Goal: Transaction & Acquisition: Book appointment/travel/reservation

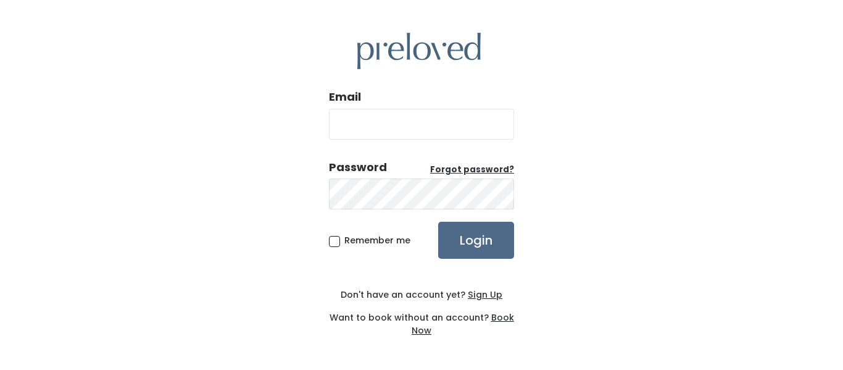
click at [374, 130] on input "Email" at bounding box center [421, 124] width 185 height 31
type input "nurjan.raikhan@gmail.com"
click at [438, 221] on input "Login" at bounding box center [476, 239] width 76 height 37
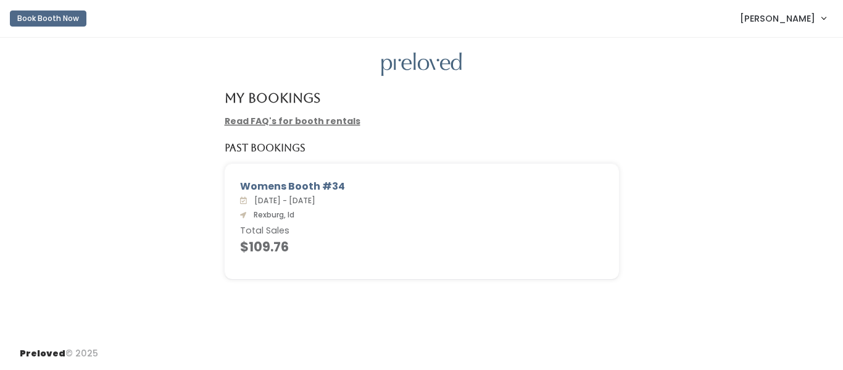
click at [776, 28] on link "[PERSON_NAME]" at bounding box center [782, 18] width 110 height 27
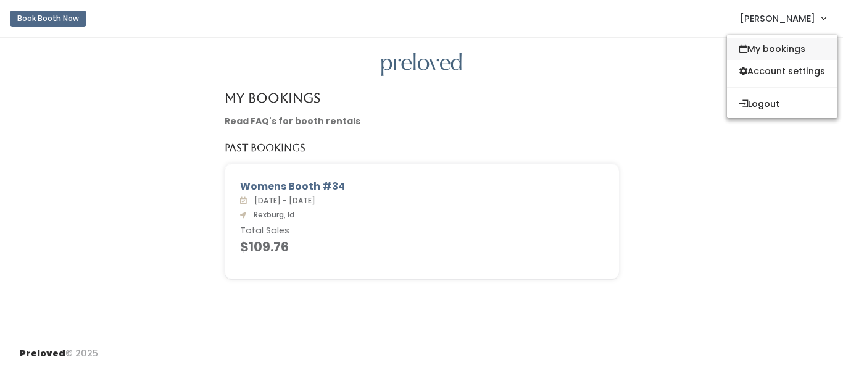
click at [782, 50] on link "My bookings" at bounding box center [782, 49] width 110 height 22
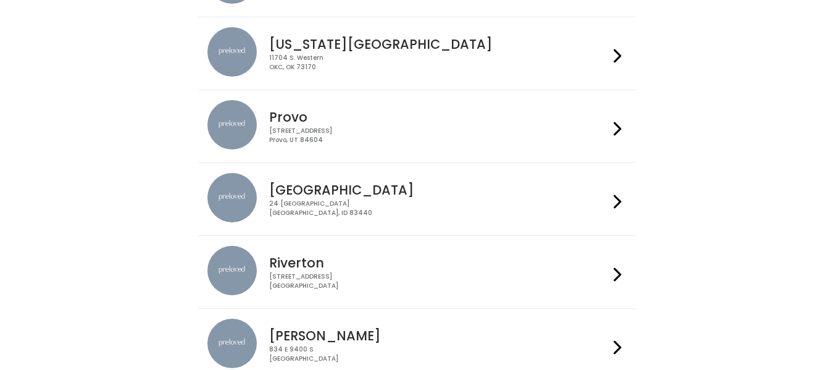
scroll to position [331, 0]
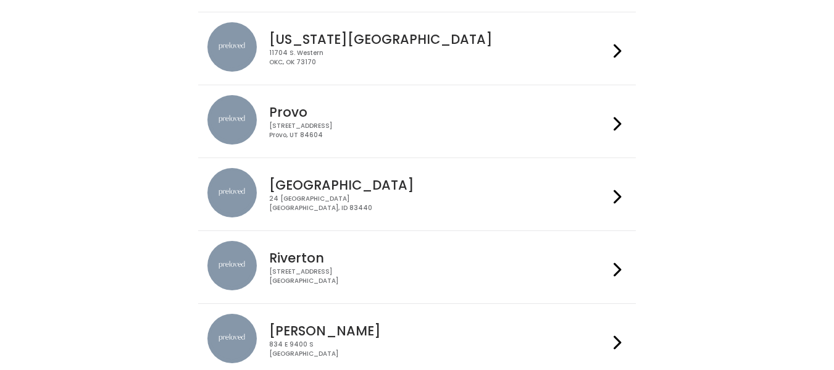
click at [285, 195] on div "24 South 1st West Rexburg, ID 83440" at bounding box center [438, 203] width 339 height 18
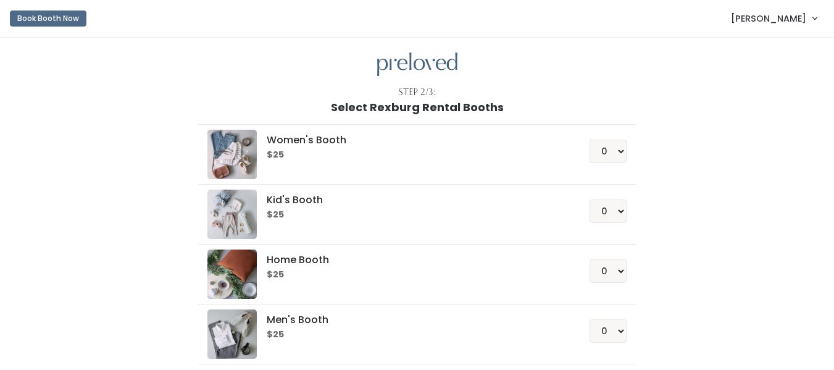
click at [336, 151] on h6 "$25" at bounding box center [413, 155] width 293 height 10
click at [615, 149] on select "0 1 2 3 4" at bounding box center [607, 150] width 37 height 23
select select "1"
click at [589, 139] on select "0 1 2 3 4" at bounding box center [607, 150] width 37 height 23
click at [719, 124] on div "Women's Booth $25 0 1 2 3 4 Kid's Booth $25 0 1 2 3 4 0" at bounding box center [417, 259] width 679 height 291
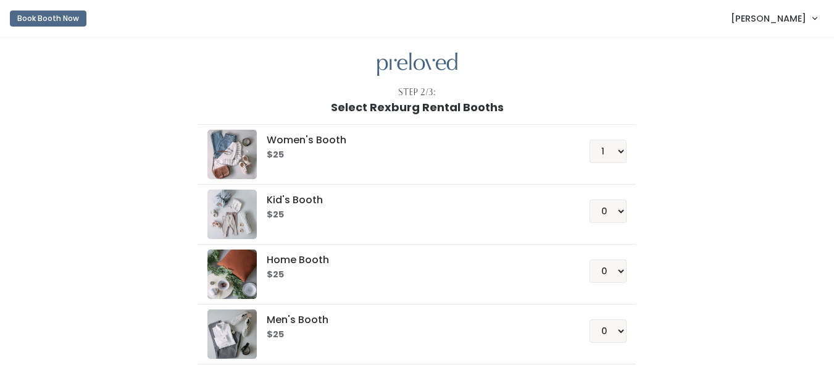
scroll to position [97, 0]
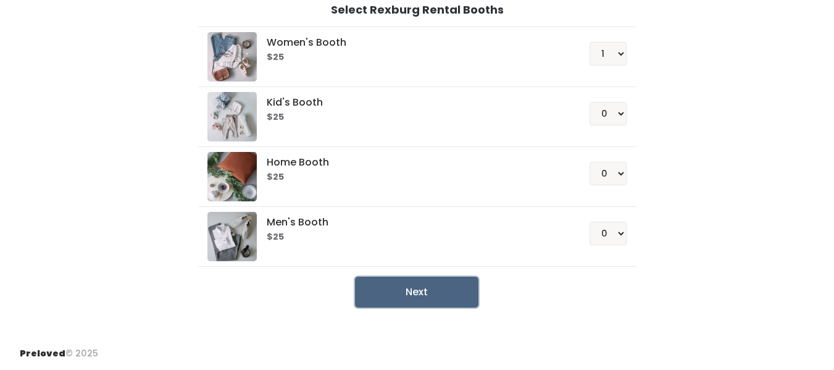
click at [419, 286] on button "Next" at bounding box center [416, 291] width 123 height 31
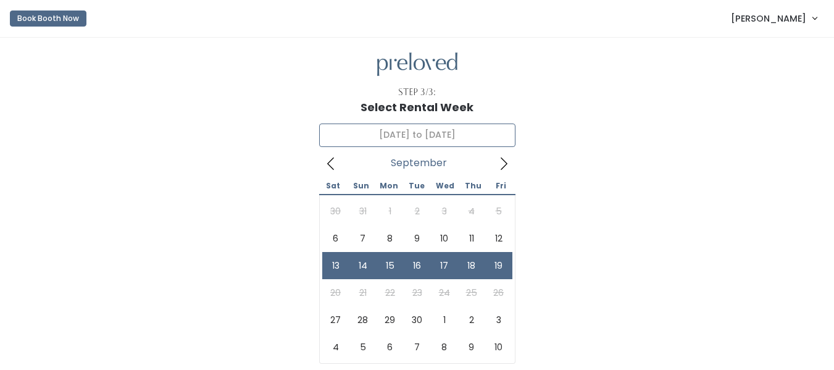
type input "September 13 to September 19"
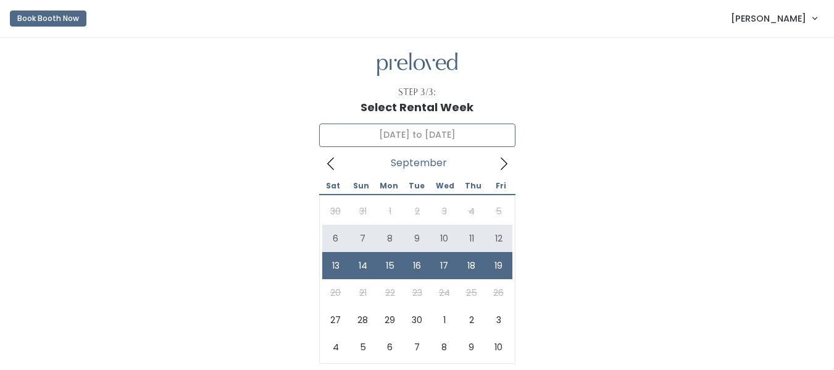
scroll to position [118, 0]
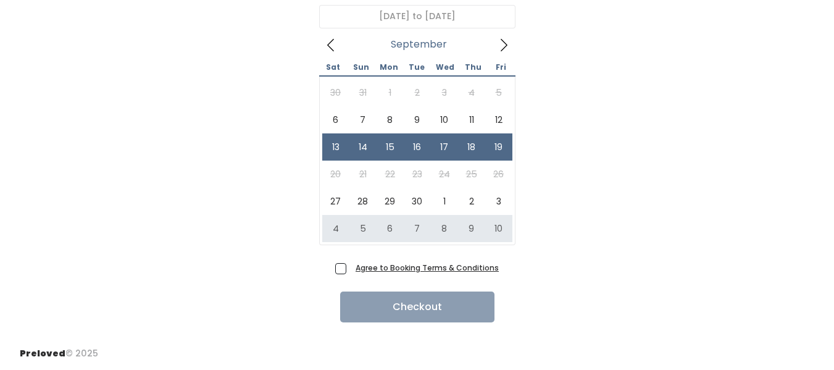
click at [350, 272] on span "Agree to Booking Terms & Conditions" at bounding box center [424, 267] width 148 height 12
click at [350, 269] on input "Agree to Booking Terms & Conditions" at bounding box center [354, 265] width 8 height 8
checkbox input "true"
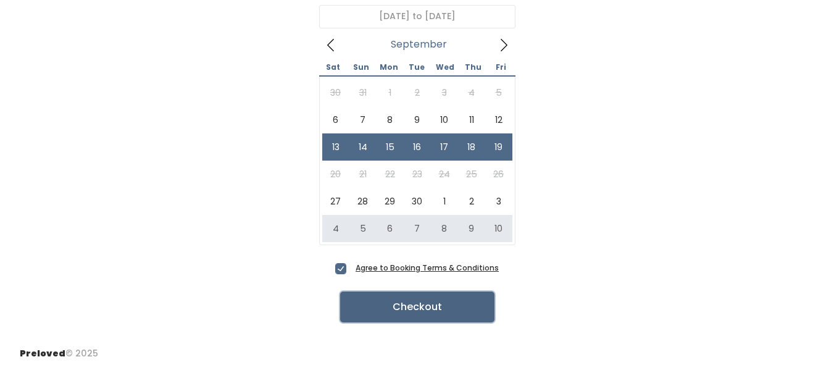
click at [402, 312] on button "Checkout" at bounding box center [417, 306] width 154 height 31
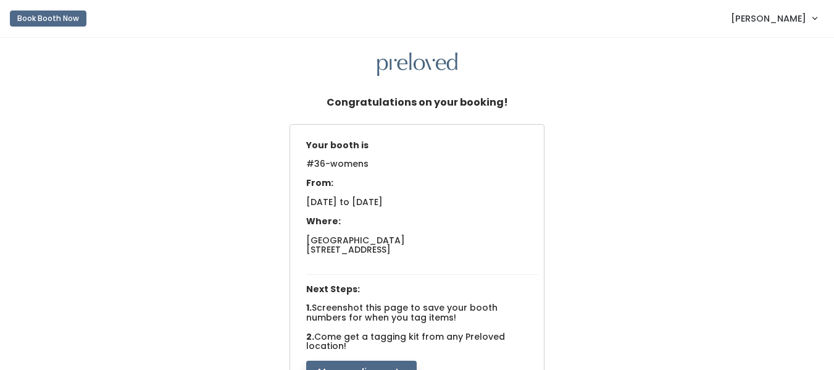
click at [571, 248] on div "Your booth is #36-womens From: [DATE] to [DATE] Where: [GEOGRAPHIC_DATA] [STREE…" at bounding box center [416, 264] width 809 height 280
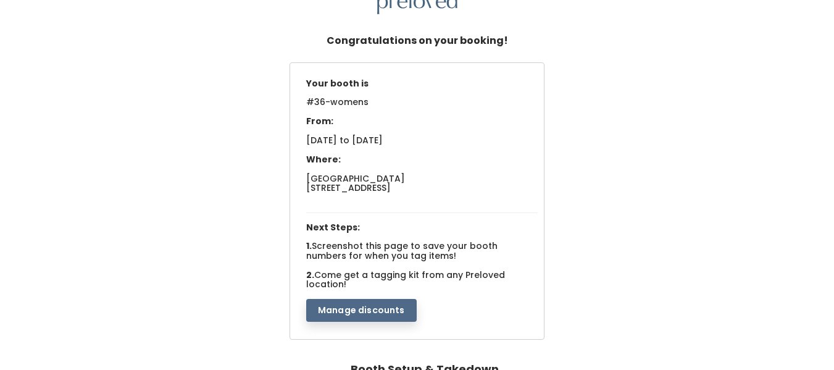
click at [637, 199] on div "Your booth is #36-womens From: [DATE] to [DATE] Where: [GEOGRAPHIC_DATA] [STREE…" at bounding box center [416, 202] width 809 height 280
click at [592, 72] on div "Your booth is #36-womens From: [DATE] to [DATE] Where: [GEOGRAPHIC_DATA] [STREE…" at bounding box center [416, 202] width 809 height 280
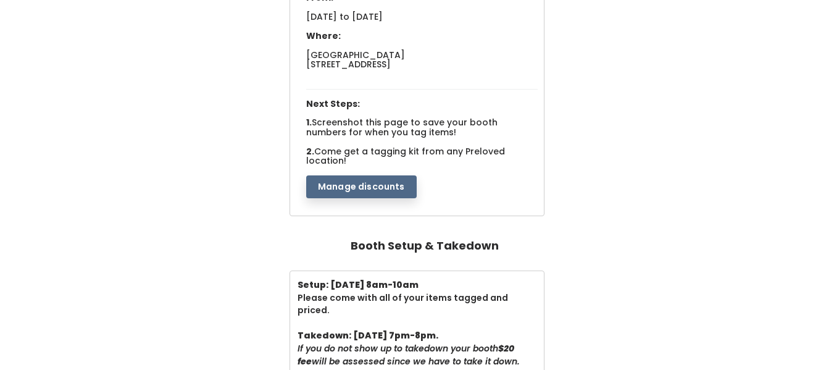
scroll to position [247, 0]
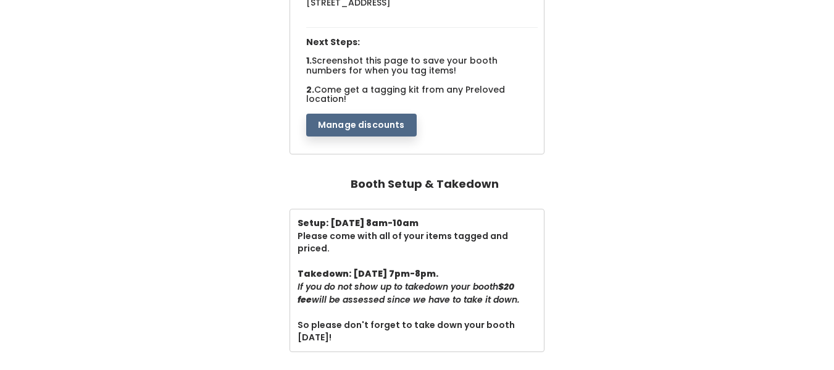
drag, startPoint x: 370, startPoint y: 221, endPoint x: 425, endPoint y: 215, distance: 55.3
click at [425, 215] on div "Setup: [DATE] 8am-10am Please come with all of your items tagged and priced. Ta…" at bounding box center [417, 280] width 254 height 142
drag, startPoint x: 346, startPoint y: 263, endPoint x: 428, endPoint y: 259, distance: 82.2
click at [428, 259] on div "Setup: [DATE] 8am-10am Please come with all of your items tagged and priced. Ta…" at bounding box center [416, 280] width 239 height 127
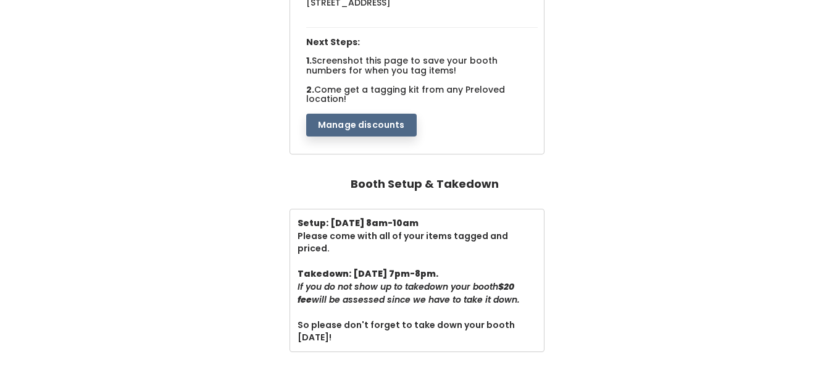
click at [607, 167] on div "Booth Setup & Takedown" at bounding box center [417, 188] width 794 height 42
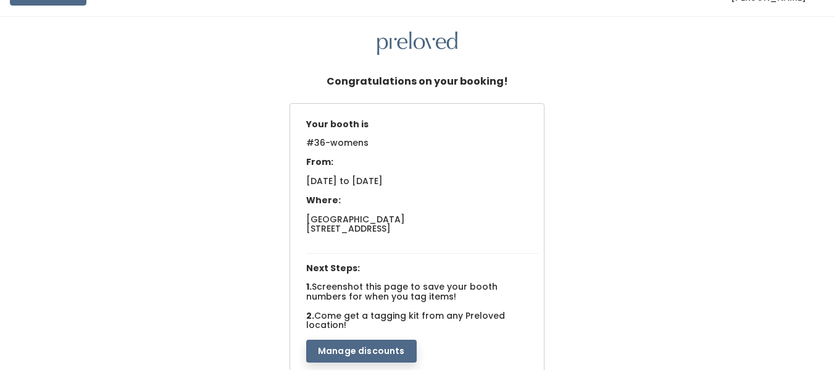
scroll to position [0, 0]
